Goal: Complete application form

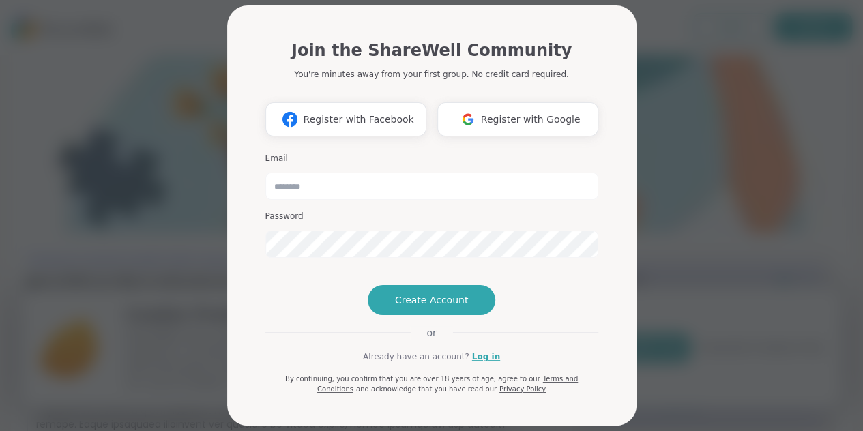
click at [378, 121] on span "Register with Facebook" at bounding box center [358, 120] width 110 height 14
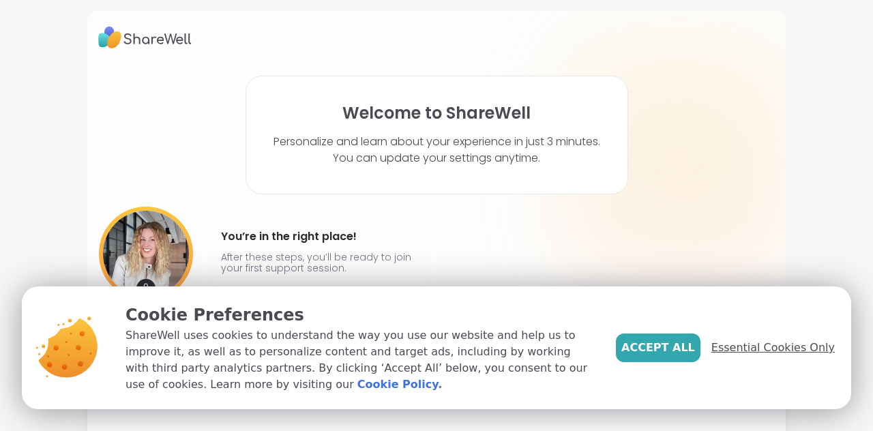
click at [747, 349] on span "Essential Cookies Only" at bounding box center [772, 348] width 123 height 16
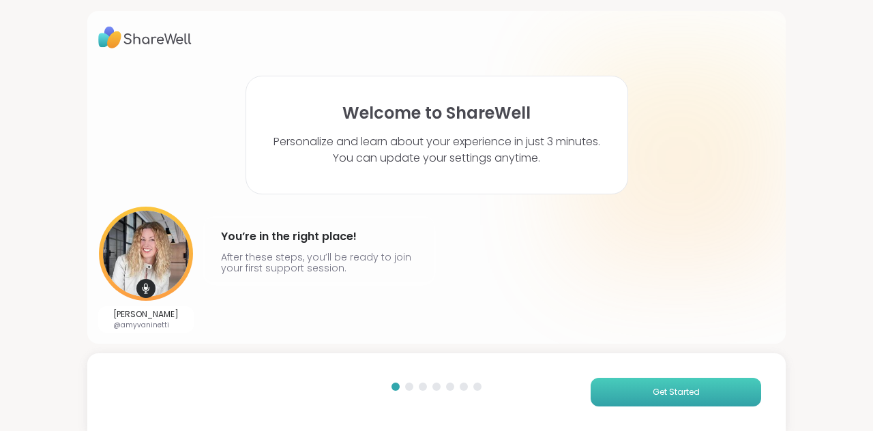
click at [717, 394] on button "Get Started" at bounding box center [676, 392] width 171 height 29
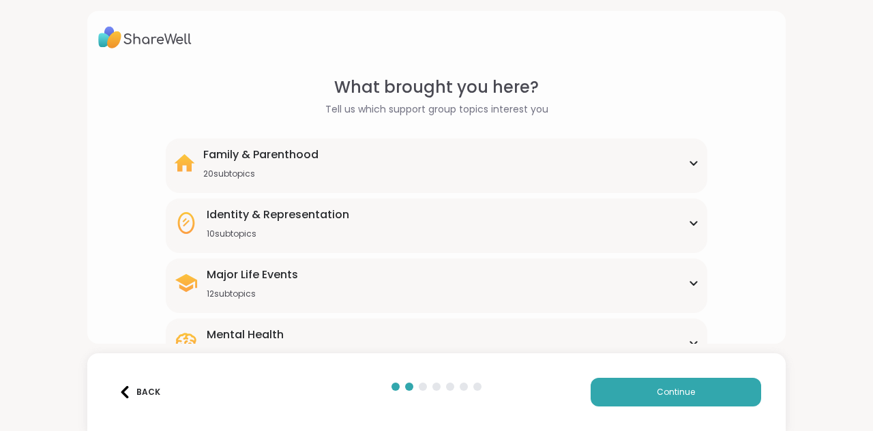
scroll to position [27, 0]
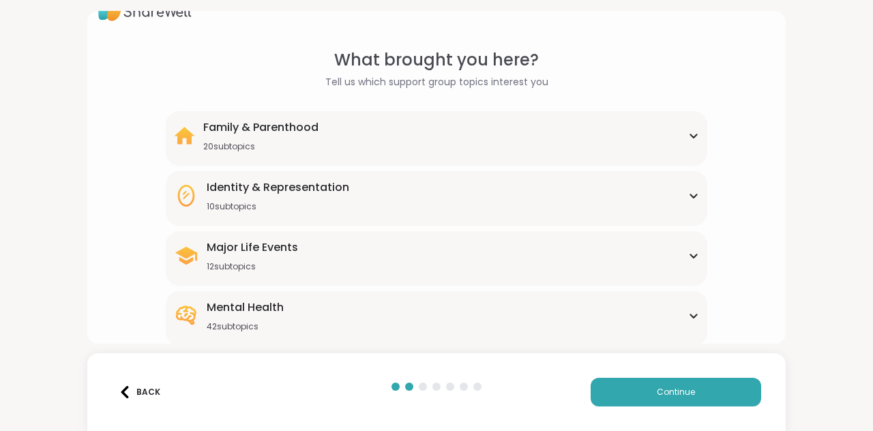
click at [222, 309] on div "Mental Health" at bounding box center [245, 307] width 77 height 16
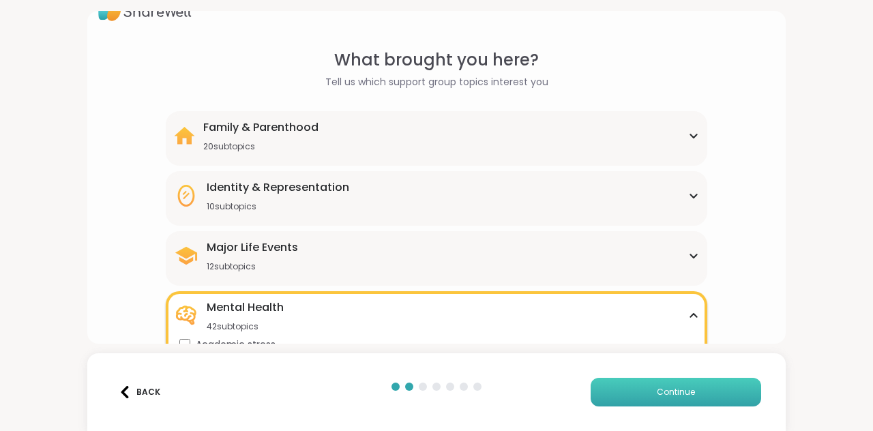
click at [713, 395] on button "Continue" at bounding box center [676, 392] width 171 height 29
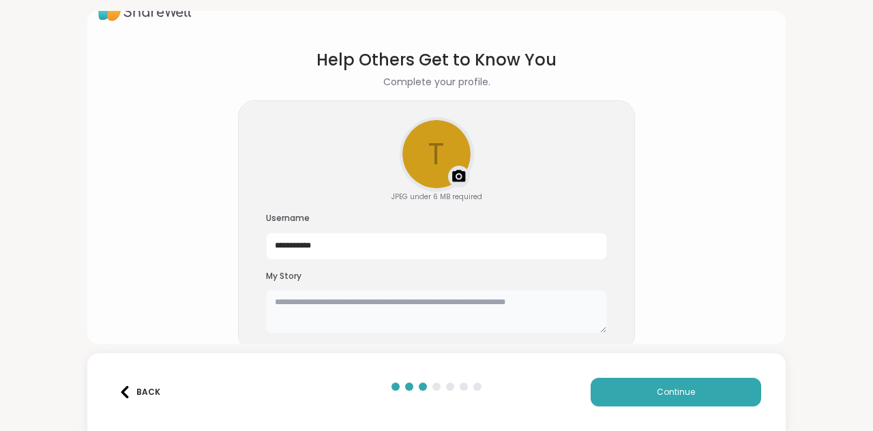
click at [269, 297] on textarea at bounding box center [436, 312] width 341 height 44
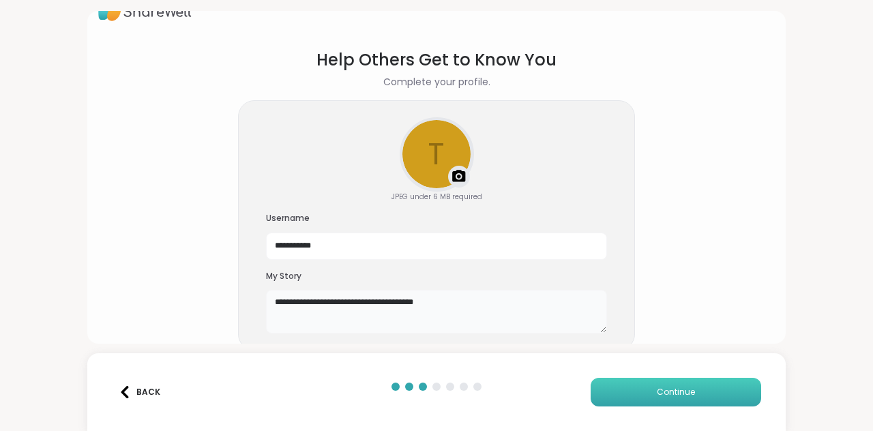
type textarea "**********"
click at [644, 393] on button "Continue" at bounding box center [676, 392] width 171 height 29
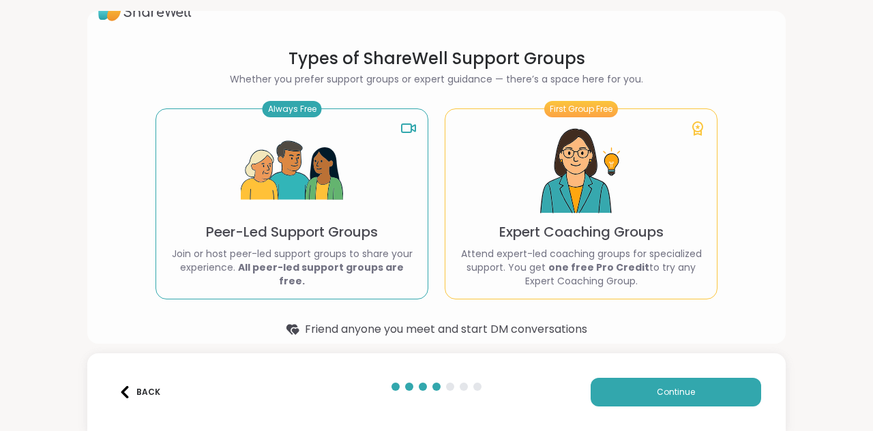
click at [306, 258] on p "Join or host peer-led support groups to share your experience. All peer-led sup…" at bounding box center [292, 267] width 250 height 41
click at [257, 153] on img at bounding box center [292, 171] width 102 height 102
click at [491, 148] on div "First Group Free Expert Coaching Groups Attend expert-led coaching groups for s…" at bounding box center [581, 203] width 273 height 191
click at [314, 158] on img at bounding box center [292, 171] width 102 height 102
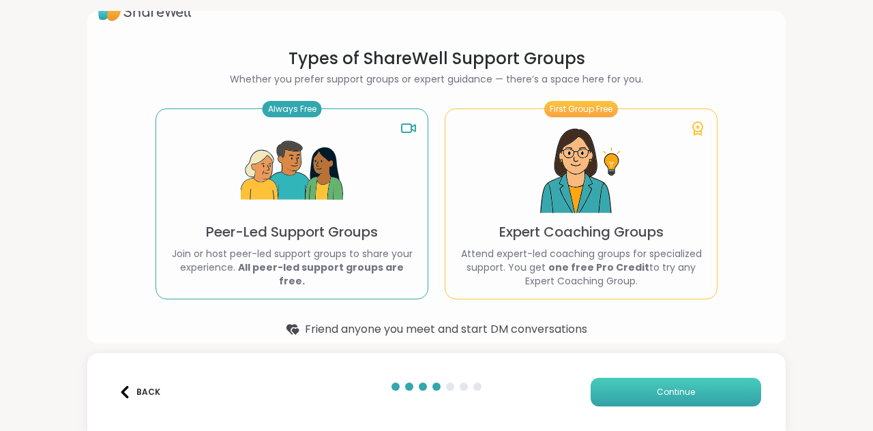
click at [702, 397] on button "Continue" at bounding box center [676, 392] width 171 height 29
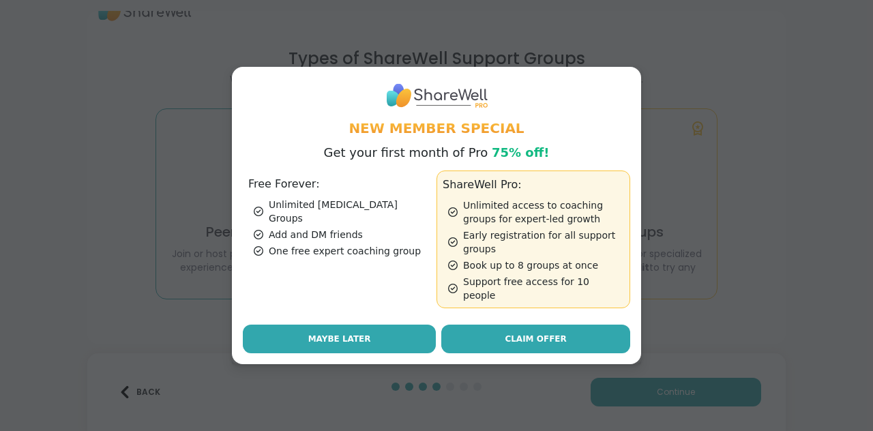
click at [258, 335] on button "Maybe Later" at bounding box center [339, 339] width 193 height 29
